Goal: Information Seeking & Learning: Learn about a topic

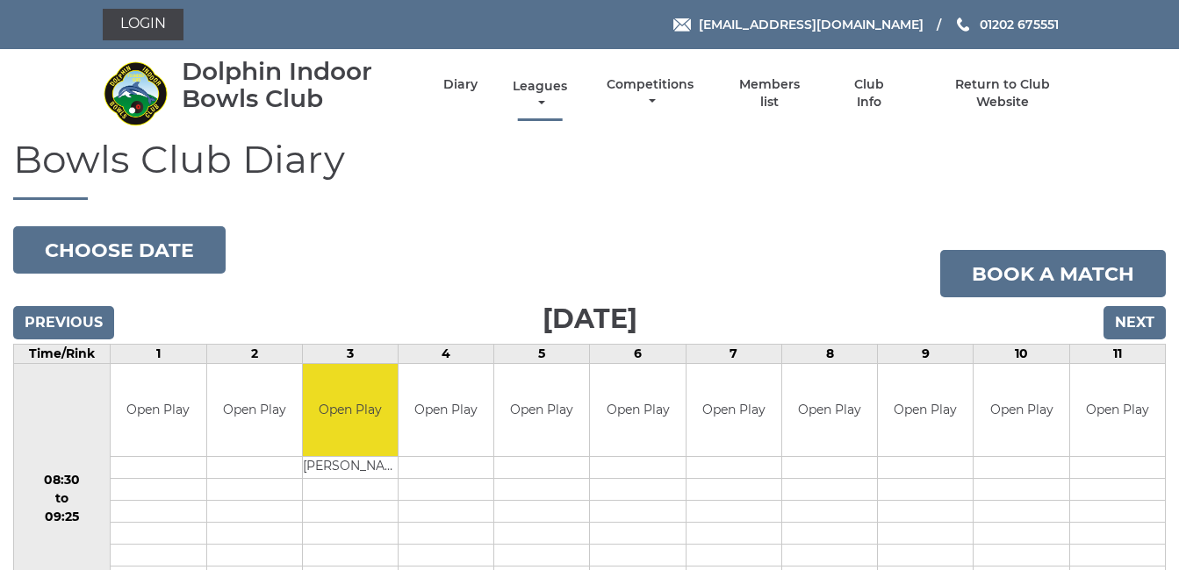
click at [538, 84] on link "Leagues" at bounding box center [539, 95] width 63 height 34
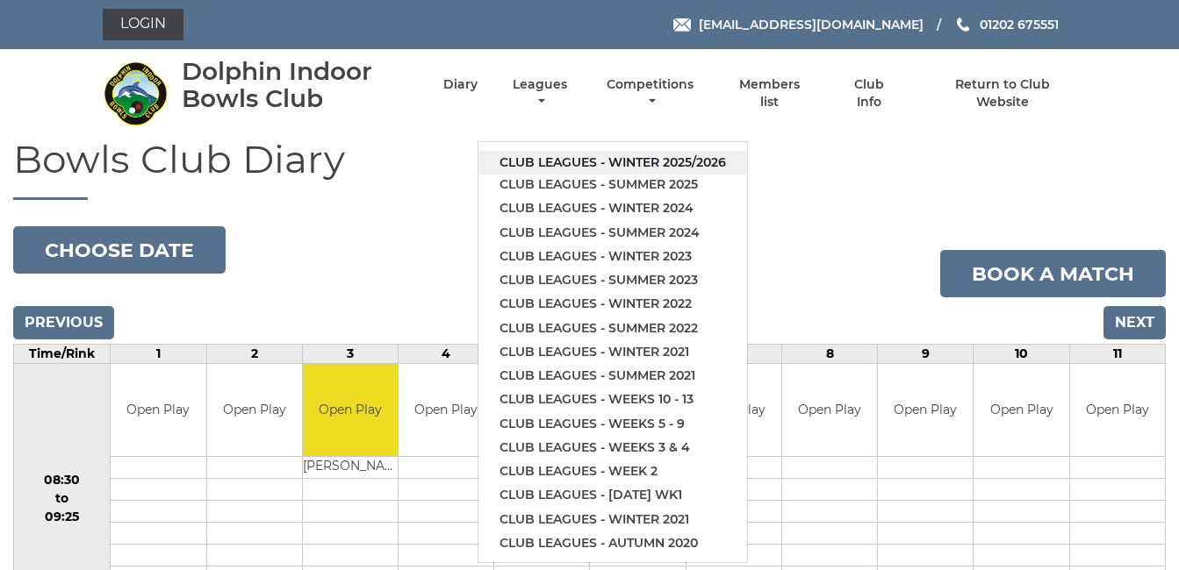
click at [583, 160] on link "Club leagues - Winter 2025/2026" at bounding box center [612, 163] width 269 height 24
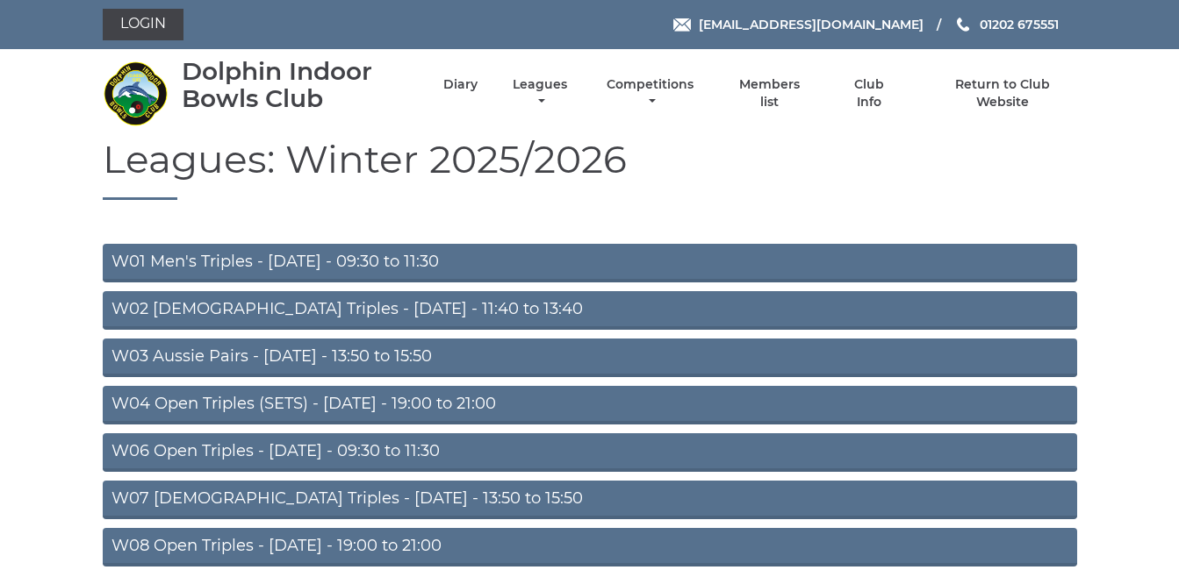
click at [375, 258] on link "W01 Men's Triples - Monday - 09:30 to 11:30" at bounding box center [590, 263] width 974 height 39
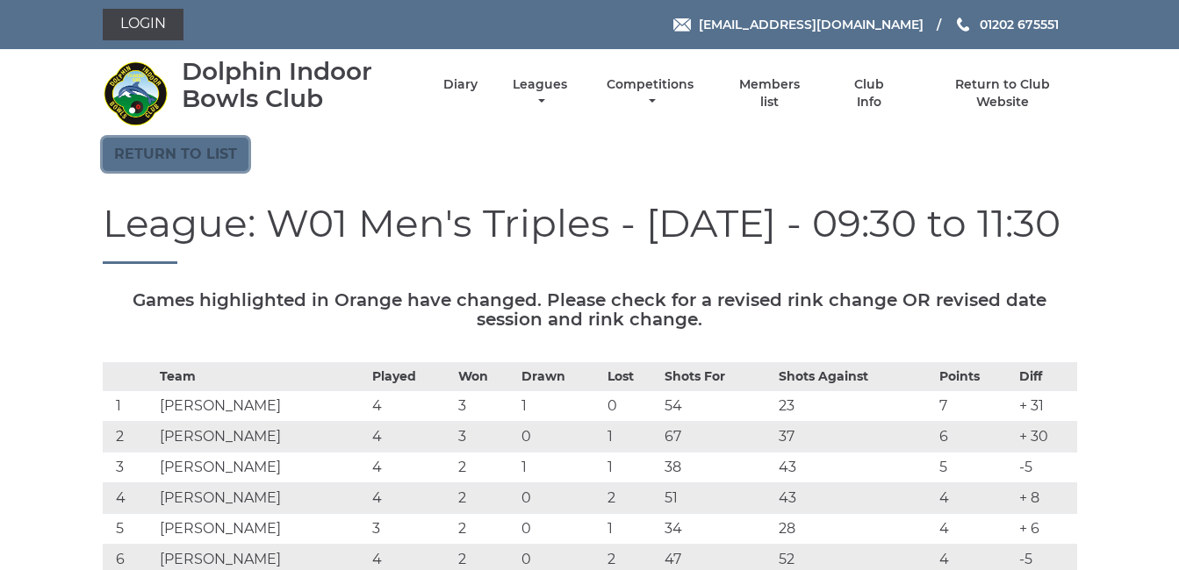
click at [193, 147] on link "Return to list" at bounding box center [176, 154] width 146 height 33
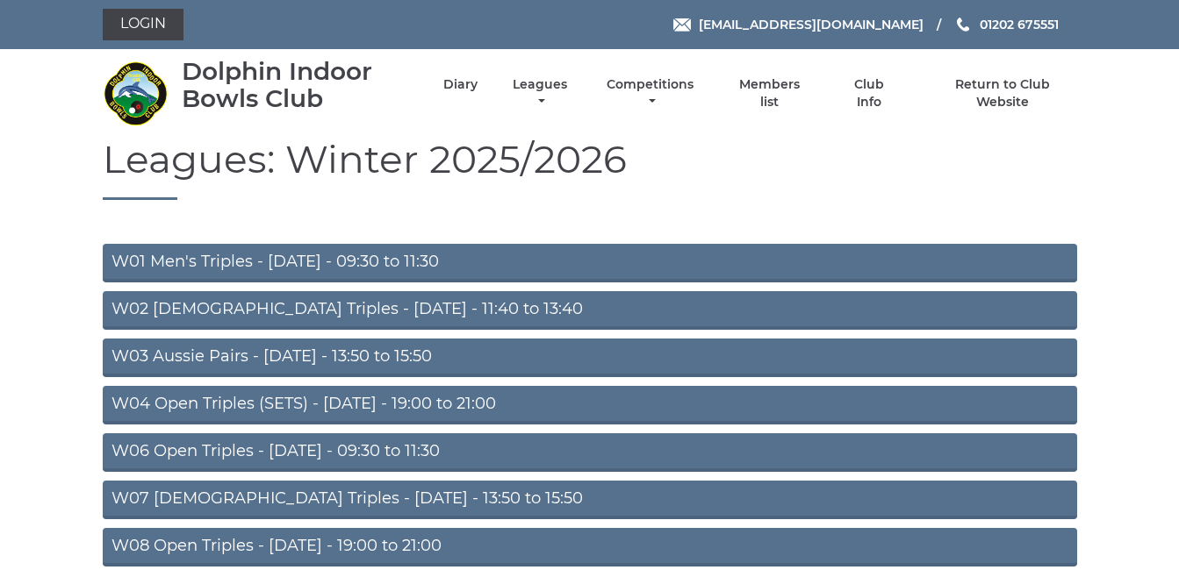
click at [304, 355] on link "W03 Aussie Pairs - Monday - 13:50 to 15:50" at bounding box center [590, 358] width 974 height 39
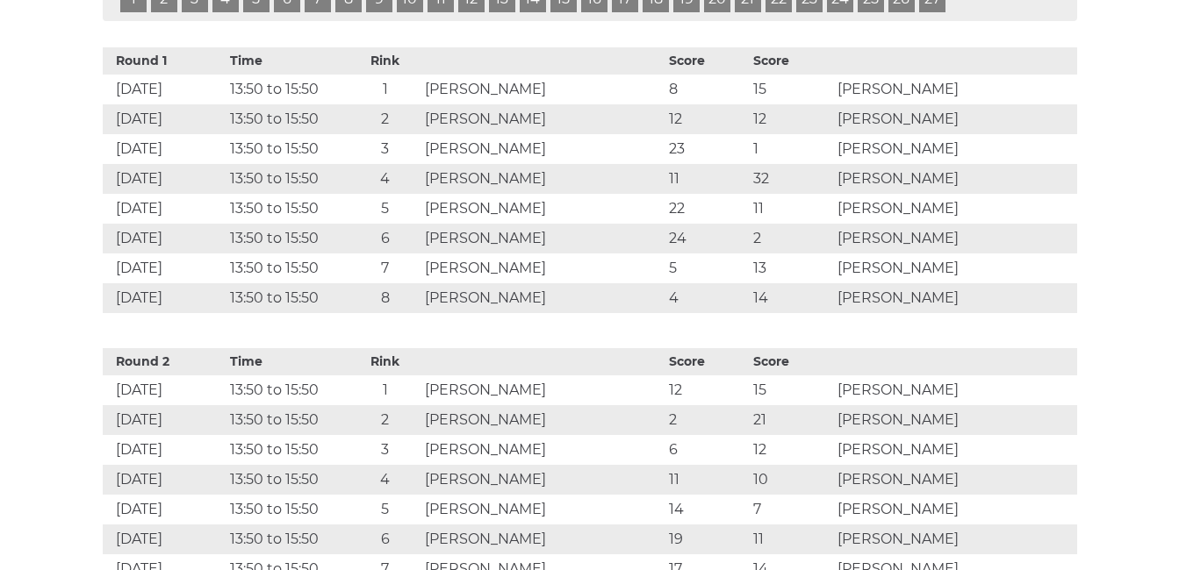
scroll to position [983, 0]
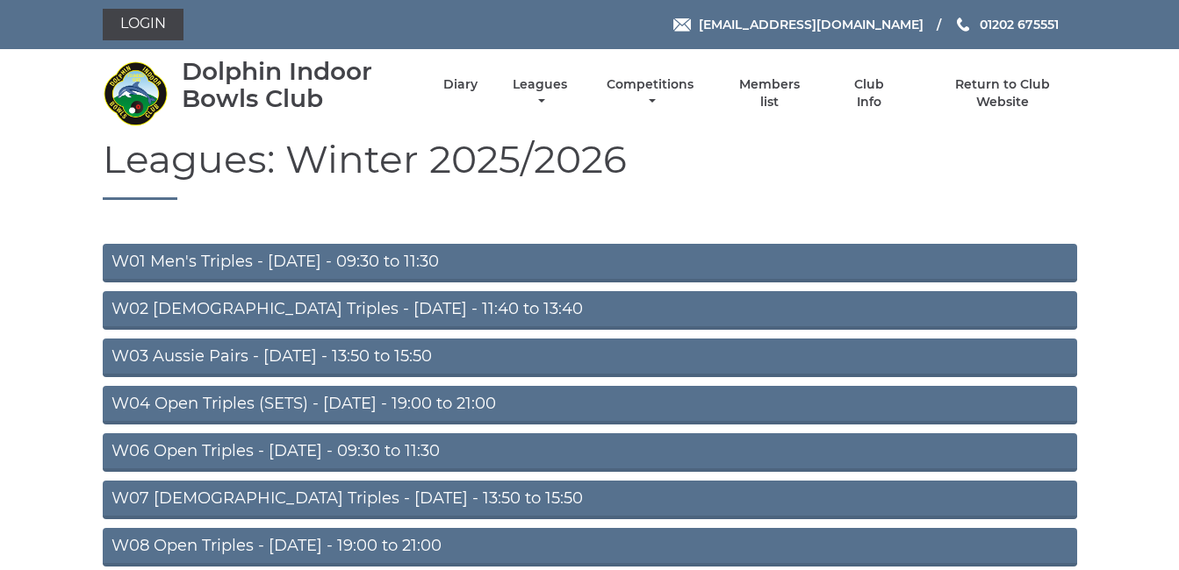
click at [341, 309] on link "W02 Ladies Triples - Monday - 11:40 to 13:40" at bounding box center [590, 310] width 974 height 39
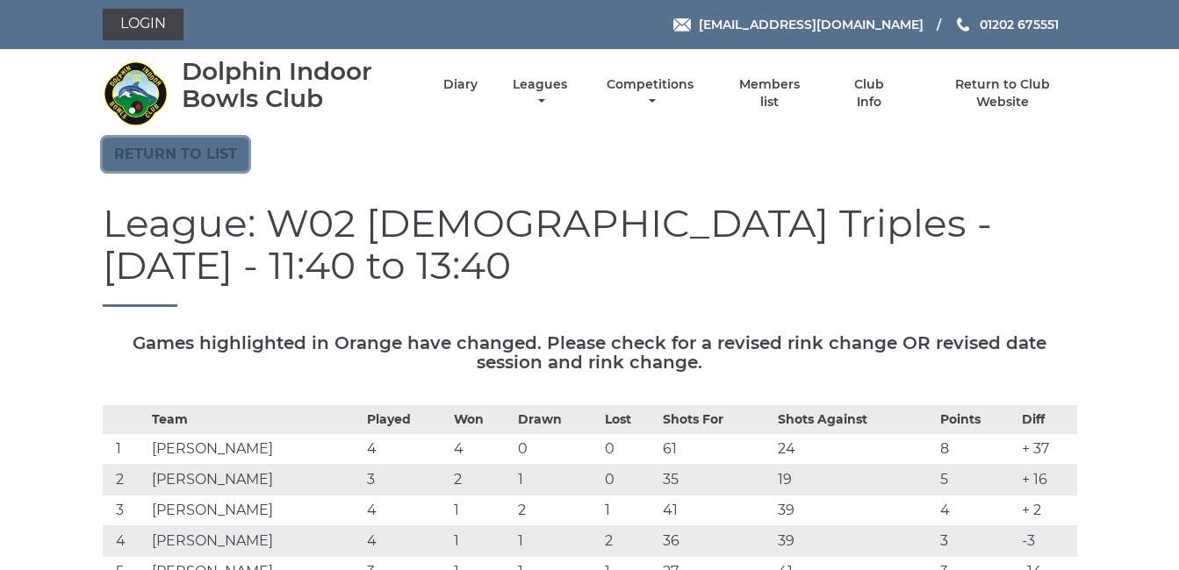
click at [163, 154] on link "Return to list" at bounding box center [176, 154] width 146 height 33
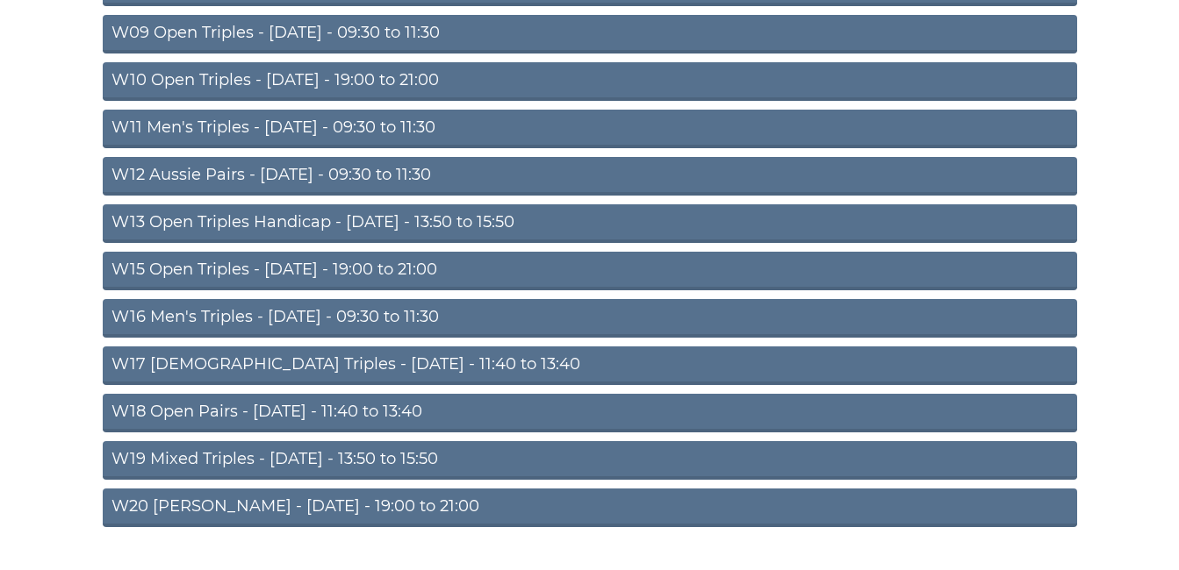
scroll to position [562, 0]
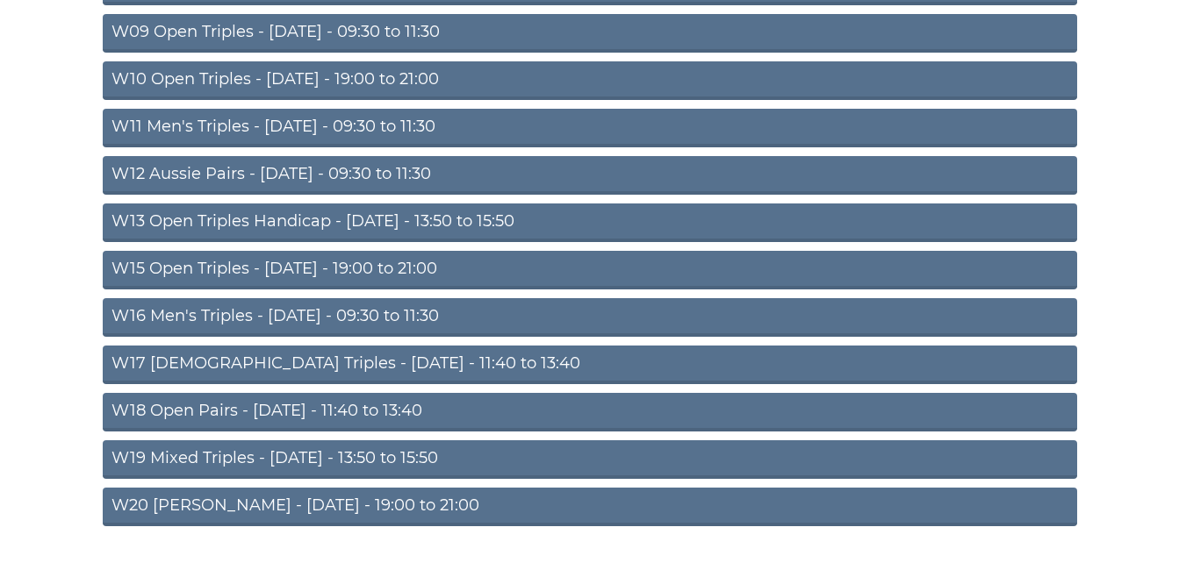
click at [290, 405] on link "W18 Open Pairs - Friday - 11:40 to 13:40" at bounding box center [590, 412] width 974 height 39
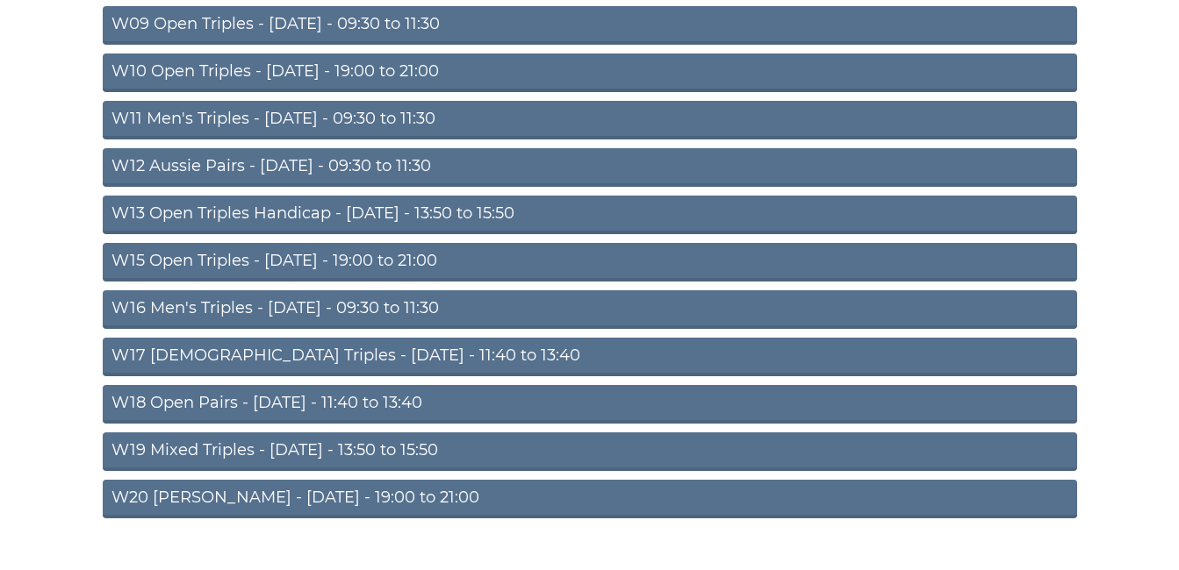
scroll to position [566, 0]
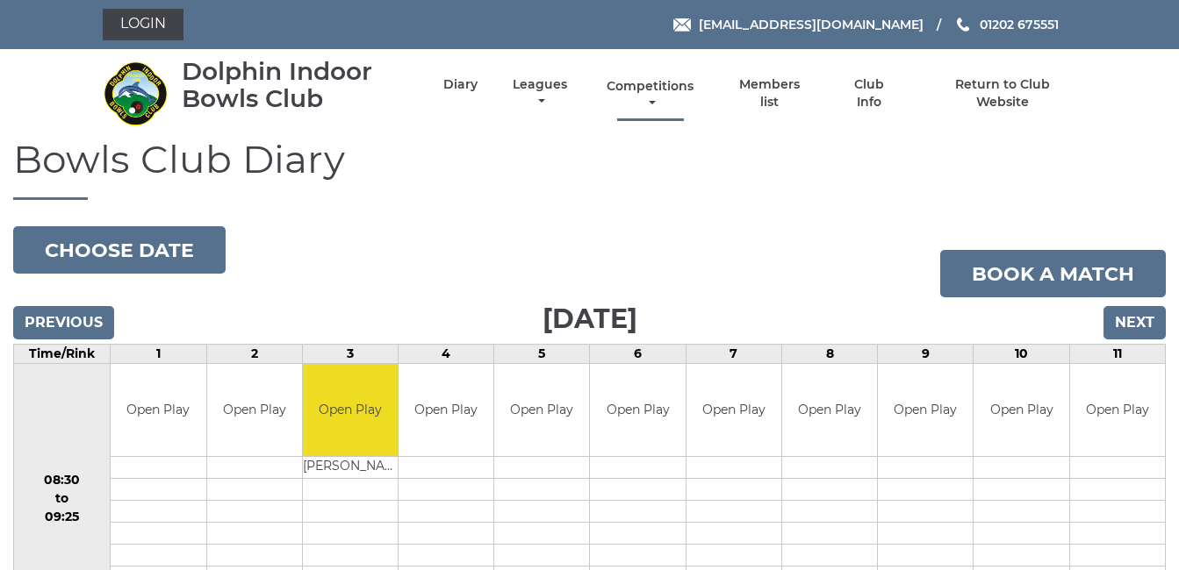
click at [646, 81] on link "Competitions" at bounding box center [651, 95] width 96 height 34
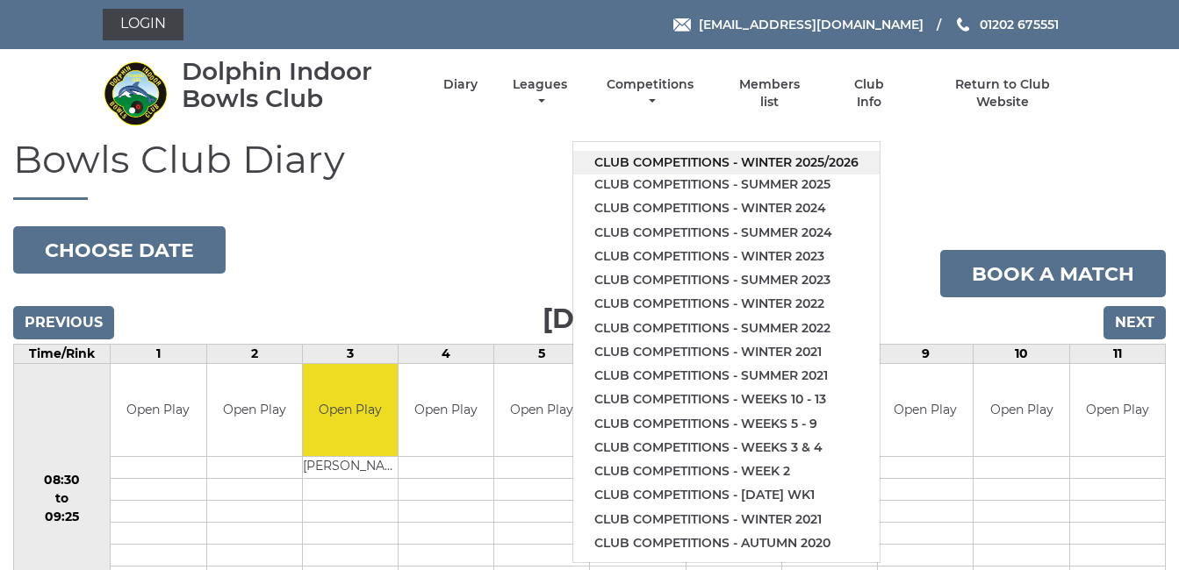
click at [675, 157] on link "Club competitions - Winter 2025/2026" at bounding box center [726, 163] width 306 height 24
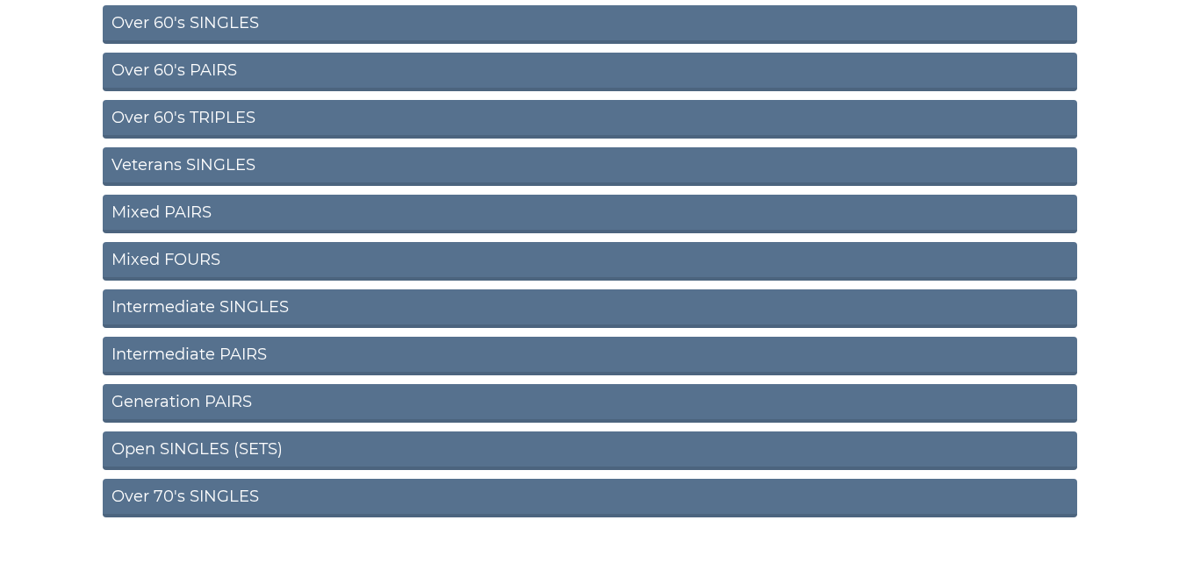
scroll to position [667, 0]
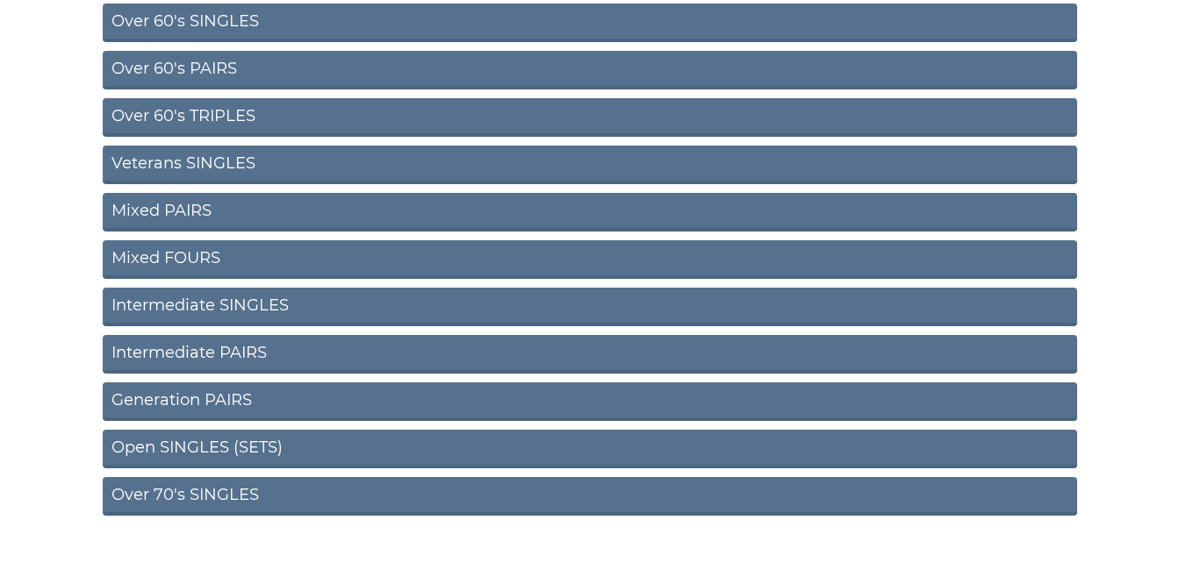
click at [176, 348] on link "Intermediate PAIRS" at bounding box center [590, 354] width 974 height 39
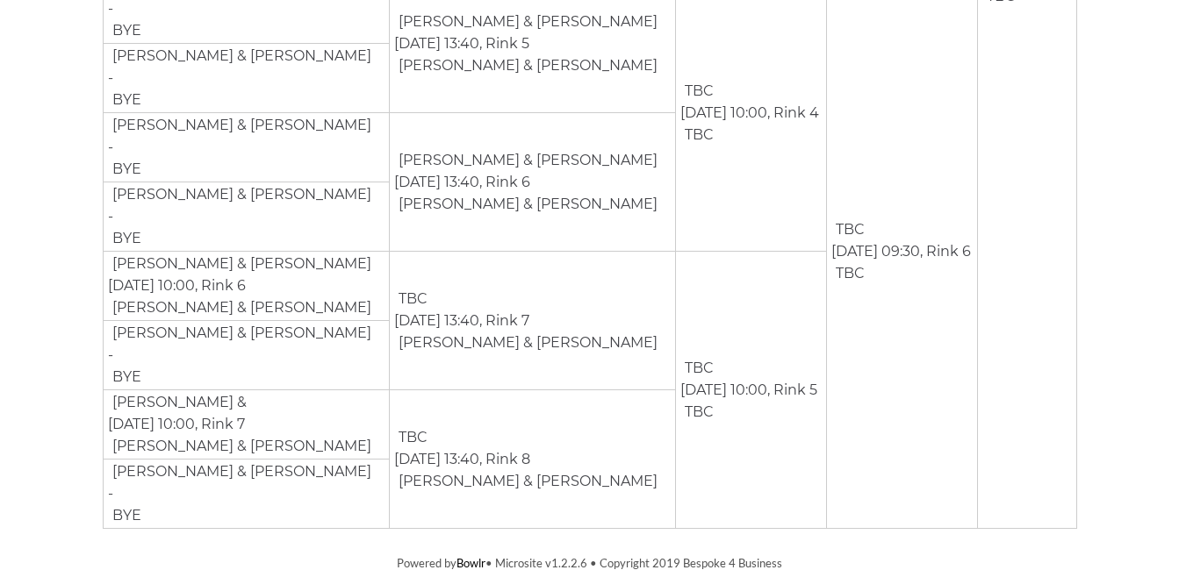
scroll to position [915, 0]
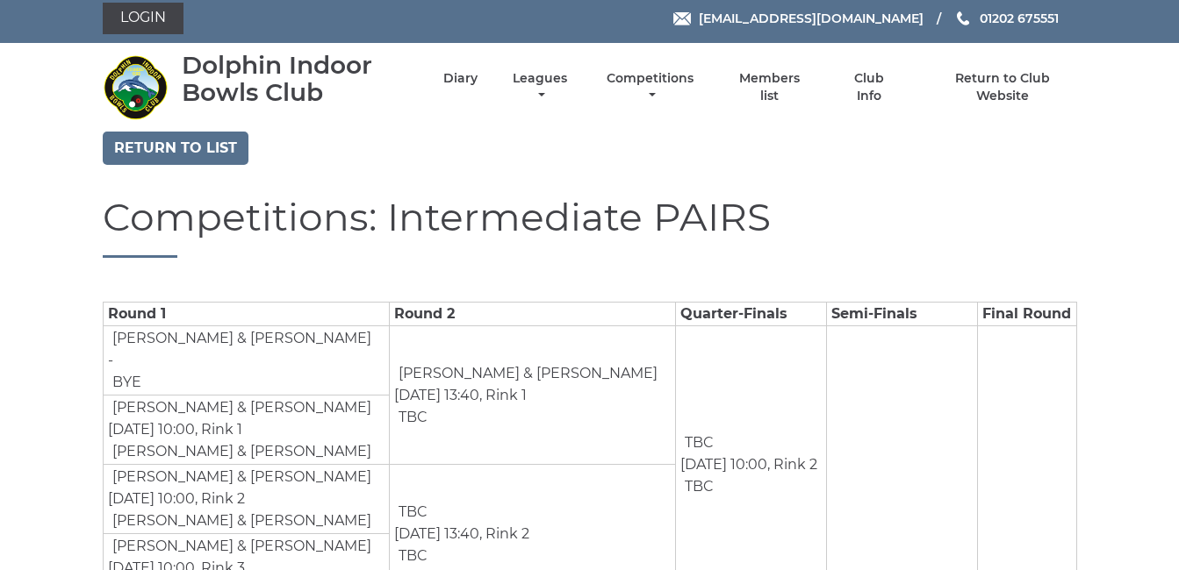
scroll to position [0, 0]
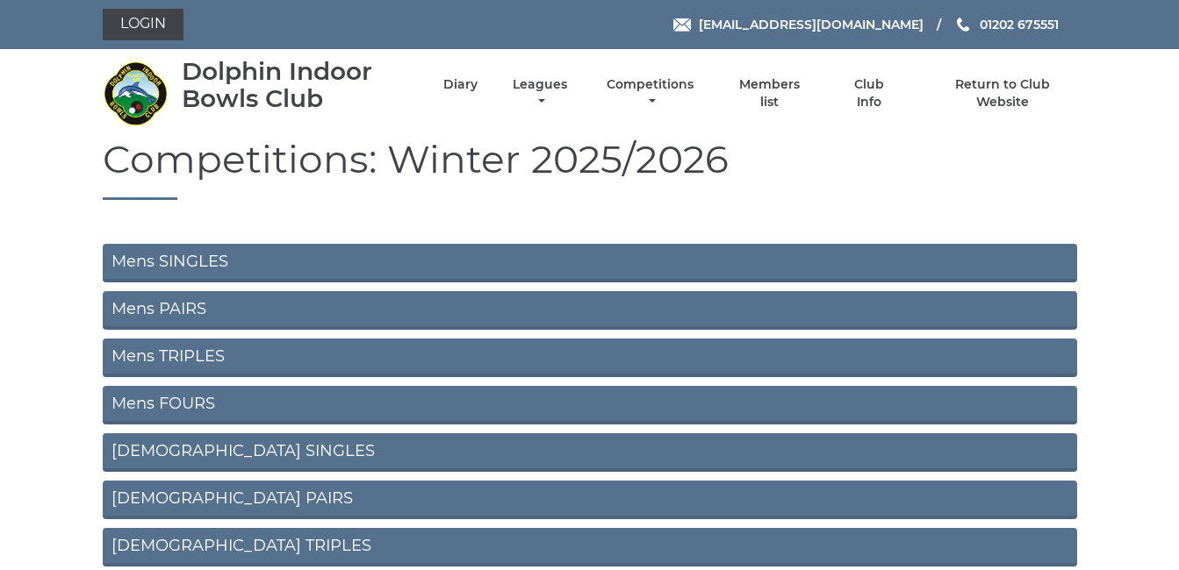
scroll to position [667, 0]
